Goal: Transaction & Acquisition: Book appointment/travel/reservation

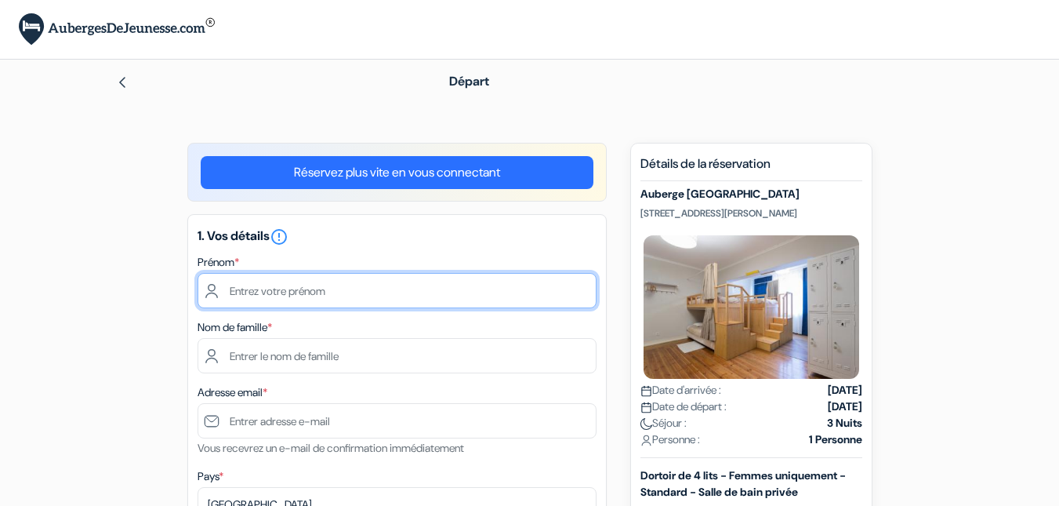
click at [305, 286] on input "text" at bounding box center [397, 290] width 399 height 35
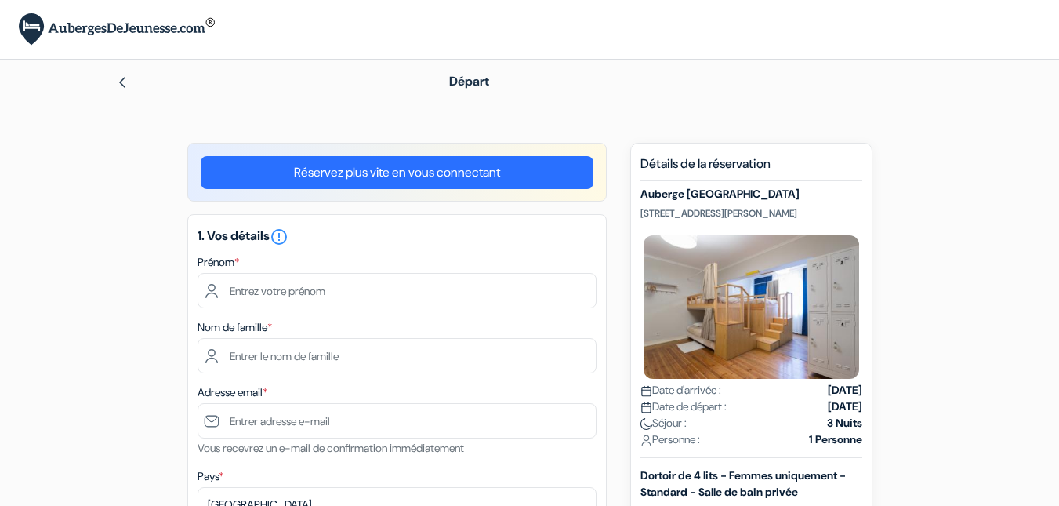
click at [121, 81] on img at bounding box center [122, 82] width 13 height 13
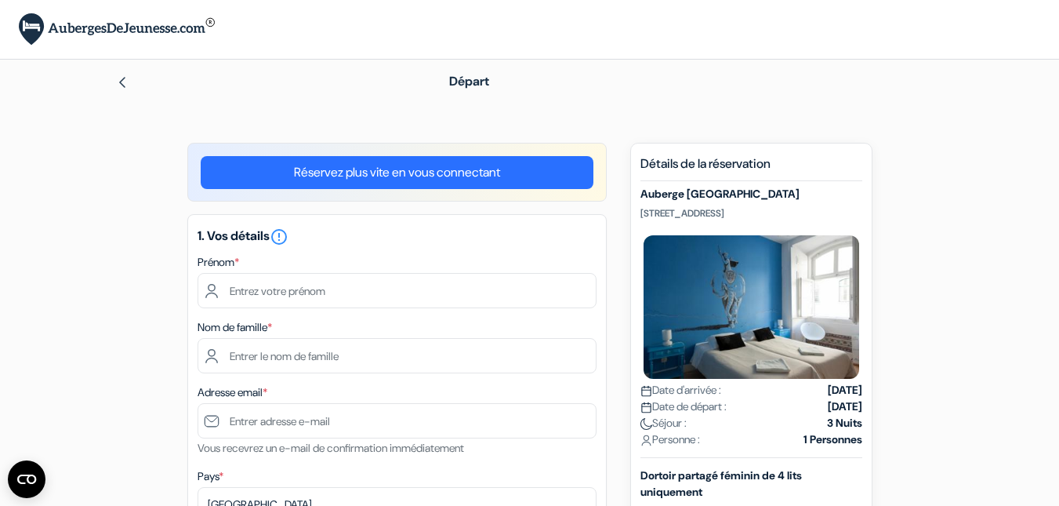
click at [125, 79] on img at bounding box center [122, 82] width 13 height 13
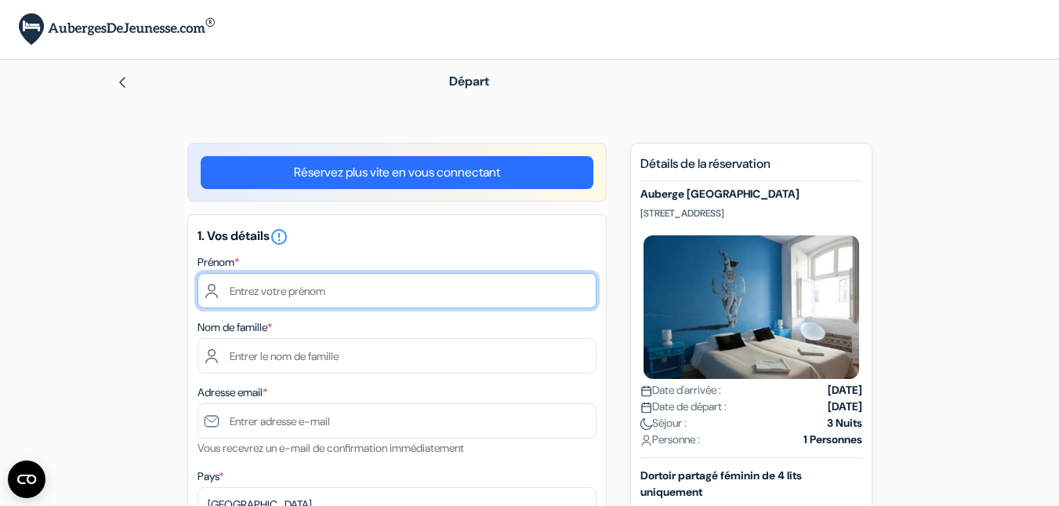
click at [314, 283] on input "text" at bounding box center [397, 290] width 399 height 35
type input "[PERSON_NAME]"
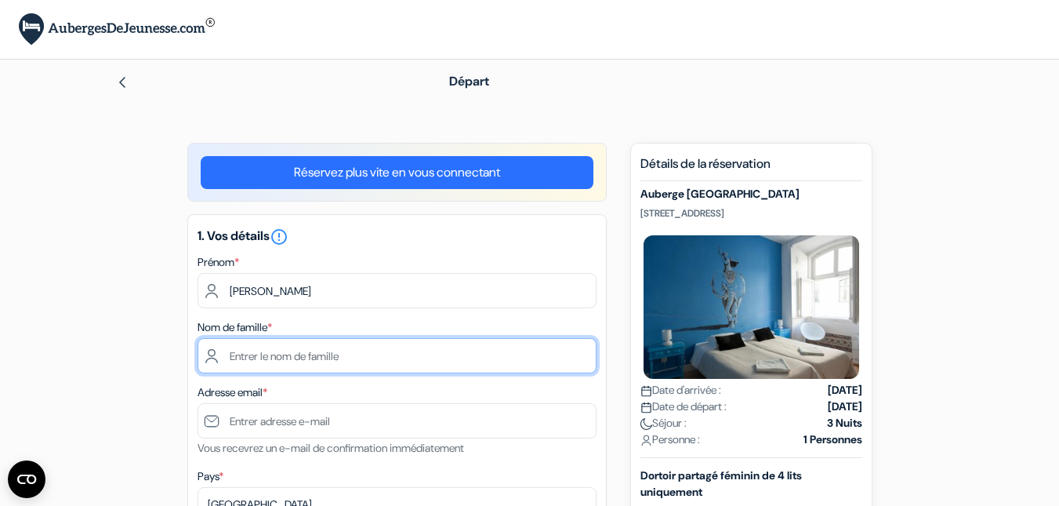
type input "Diafat"
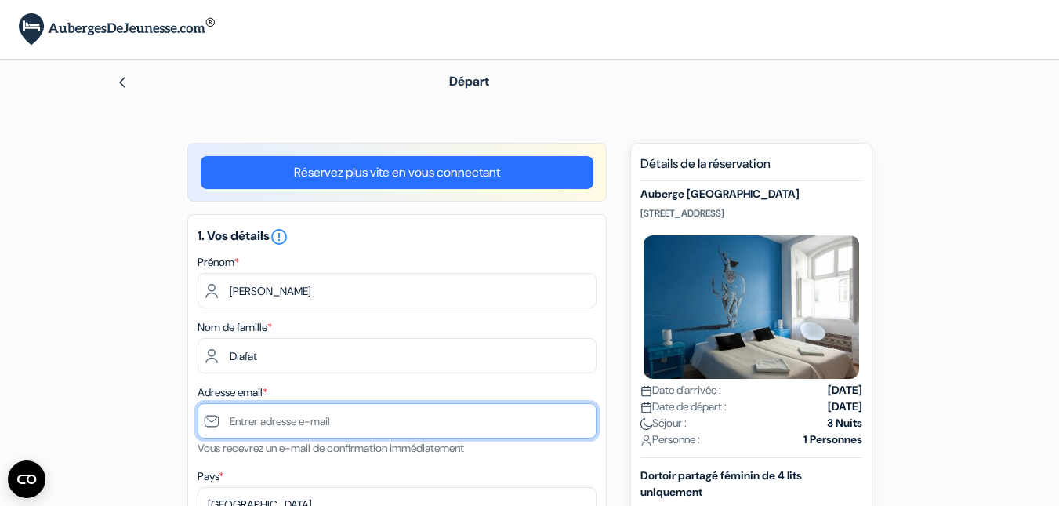
type input "[PERSON_NAME][EMAIL_ADDRESS][DOMAIN_NAME]"
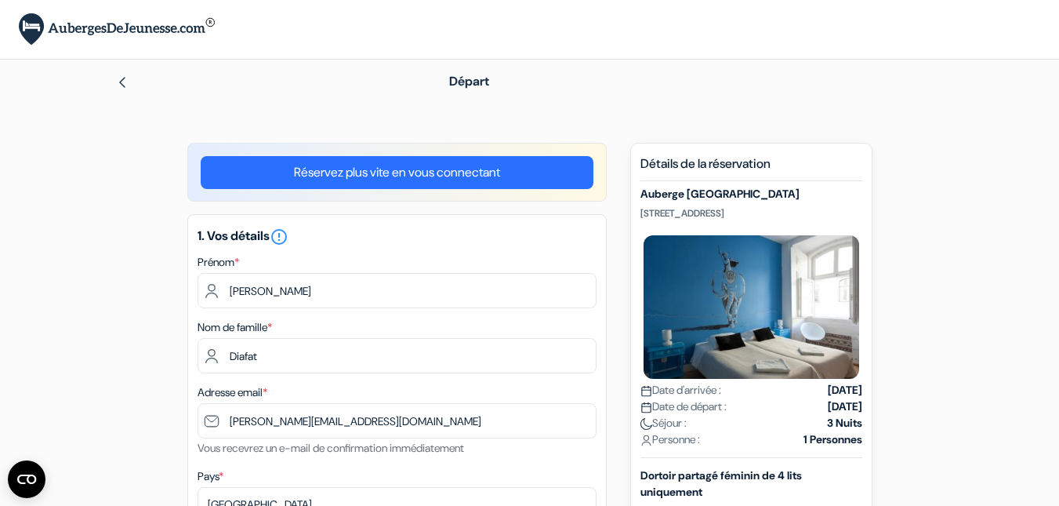
type input "[PHONE_NUMBER]"
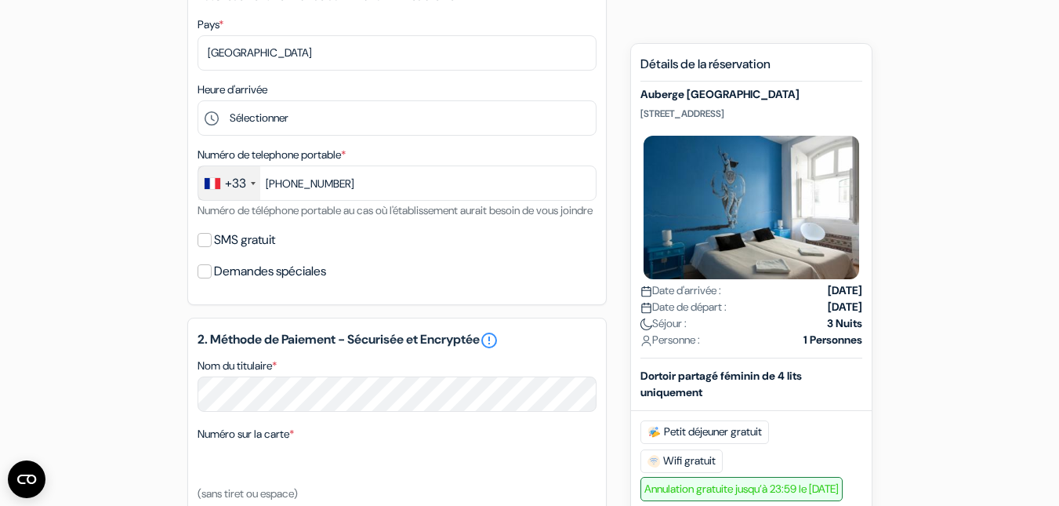
scroll to position [453, 0]
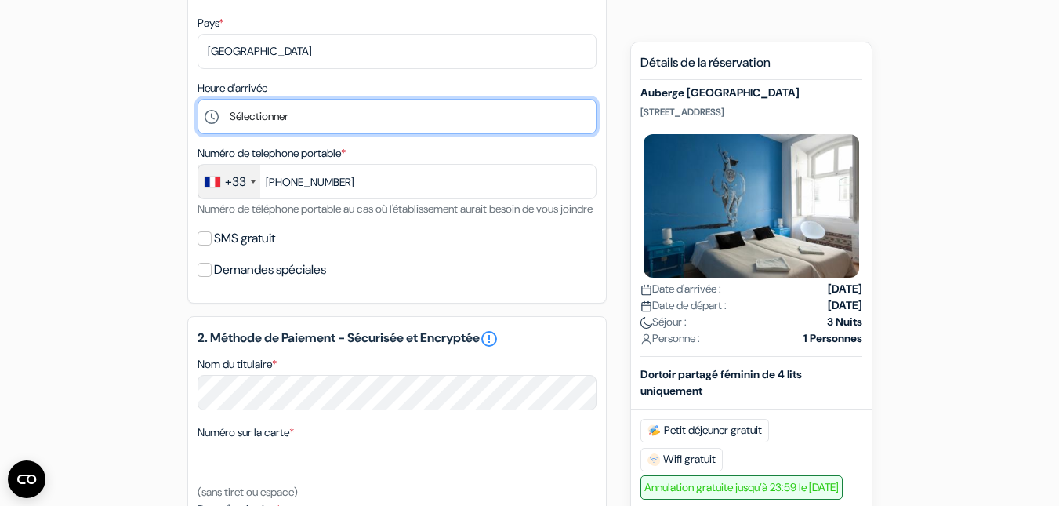
click at [260, 124] on select "Sélectionner 1:00 2:00 3:00 4:00 5:00 6:00 7:00 8:00 9:00 10:00 11:00 12:00 13:…" at bounding box center [397, 116] width 399 height 35
select select "23"
click at [198, 99] on select "Sélectionner 1:00 2:00 3:00 4:00 5:00 6:00 7:00 8:00 9:00 10:00 11:00 12:00 13:…" at bounding box center [397, 116] width 399 height 35
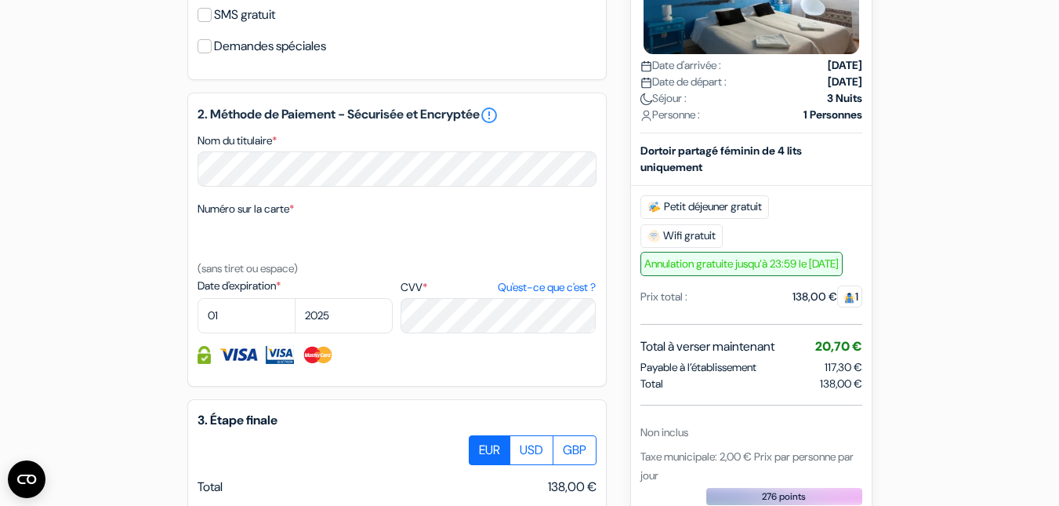
scroll to position [682, 0]
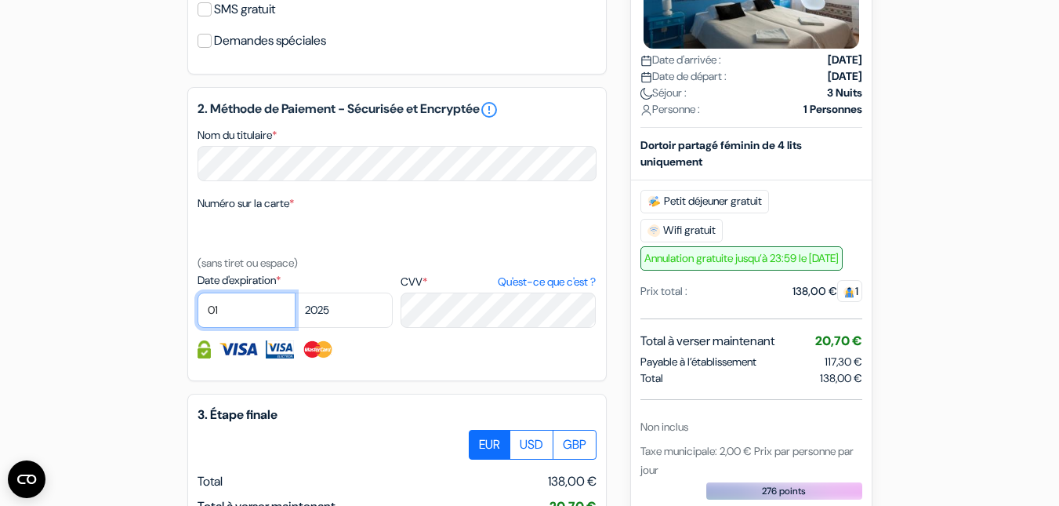
select select "12"
select select "2027"
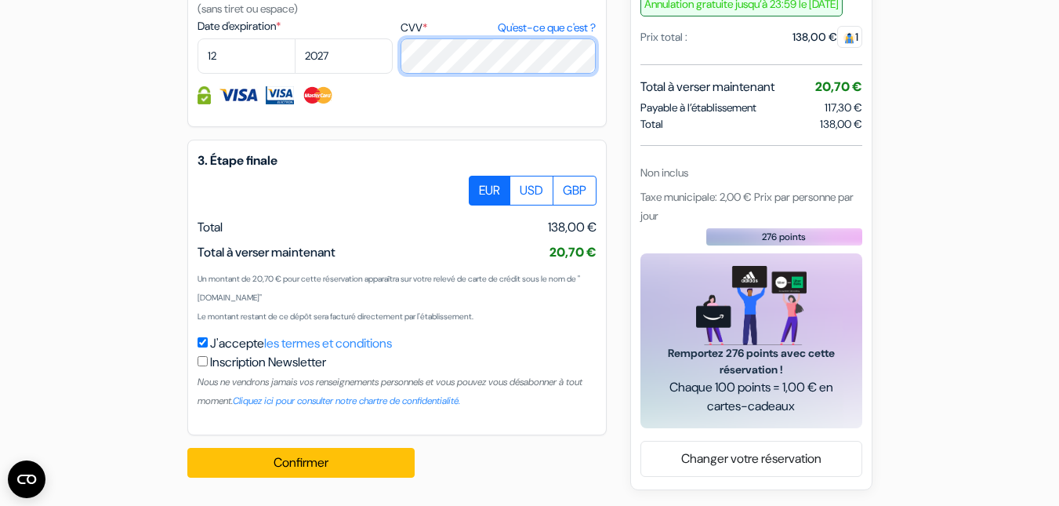
scroll to position [955, 0]
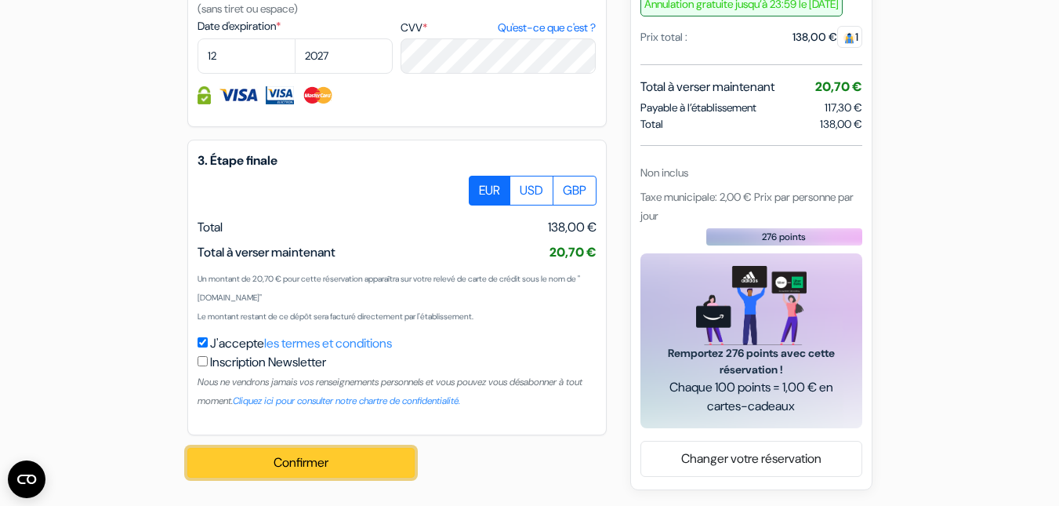
click at [283, 459] on button "Confirmer Loading..." at bounding box center [300, 463] width 227 height 30
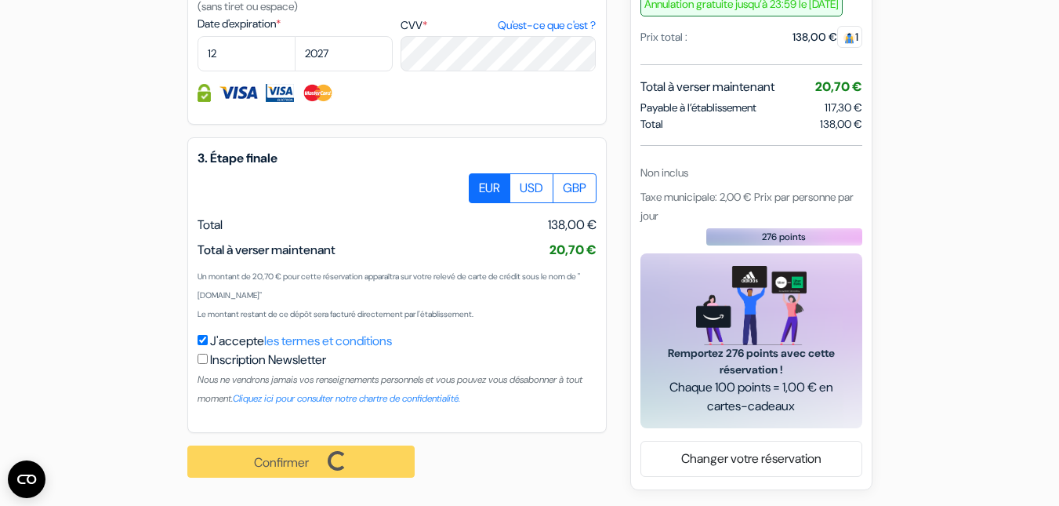
scroll to position [957, 0]
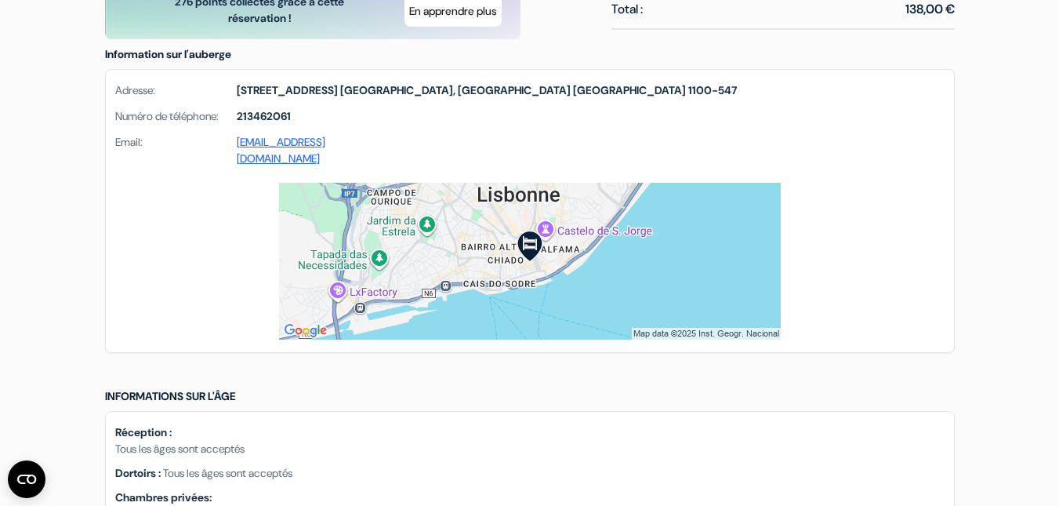
scroll to position [1059, 0]
